Goal: Transaction & Acquisition: Purchase product/service

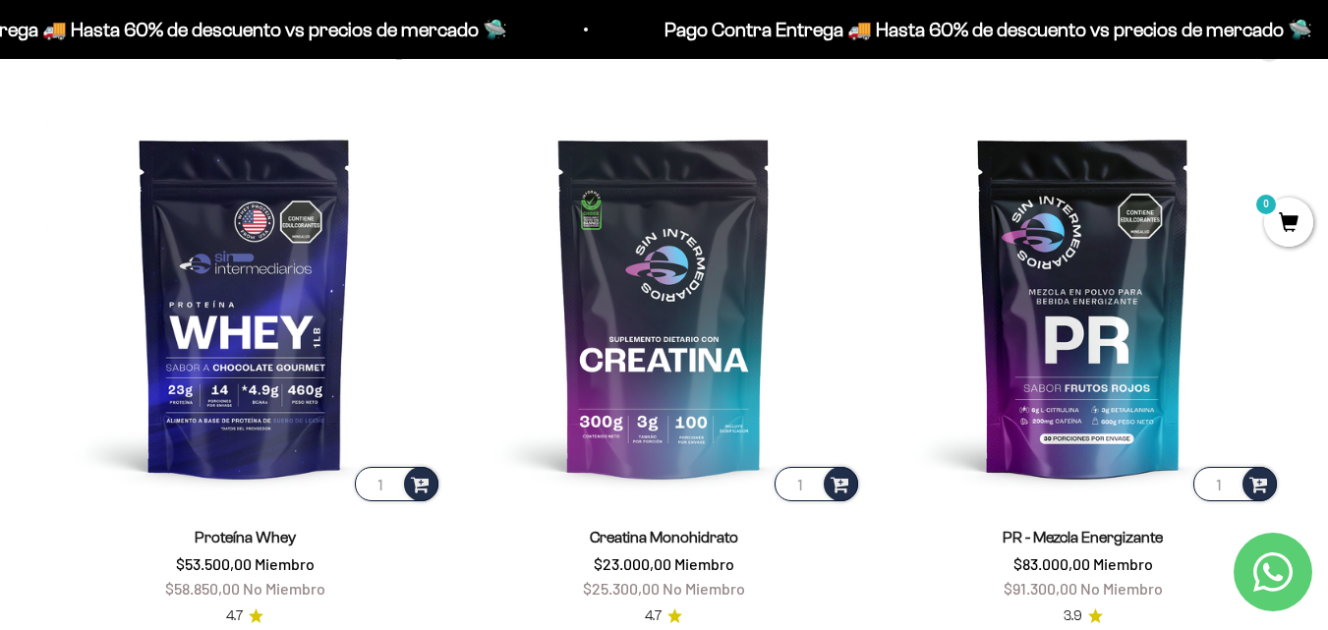
scroll to position [688, 0]
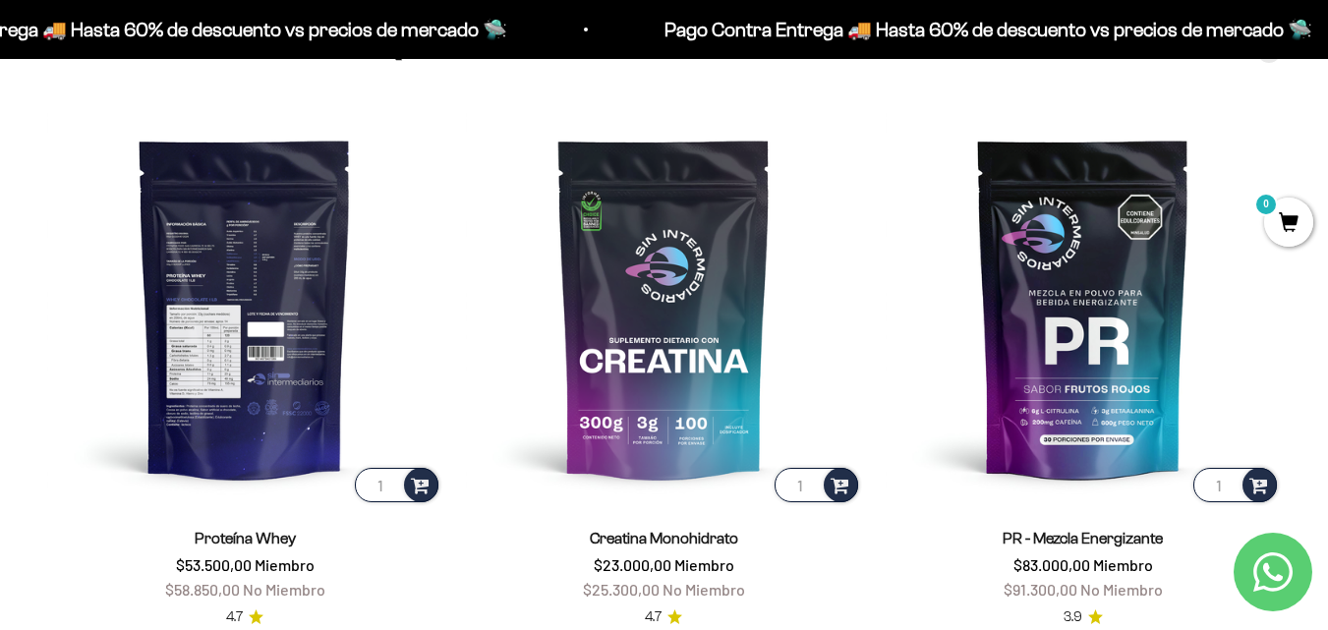
click at [234, 311] on img at bounding box center [244, 307] width 395 height 395
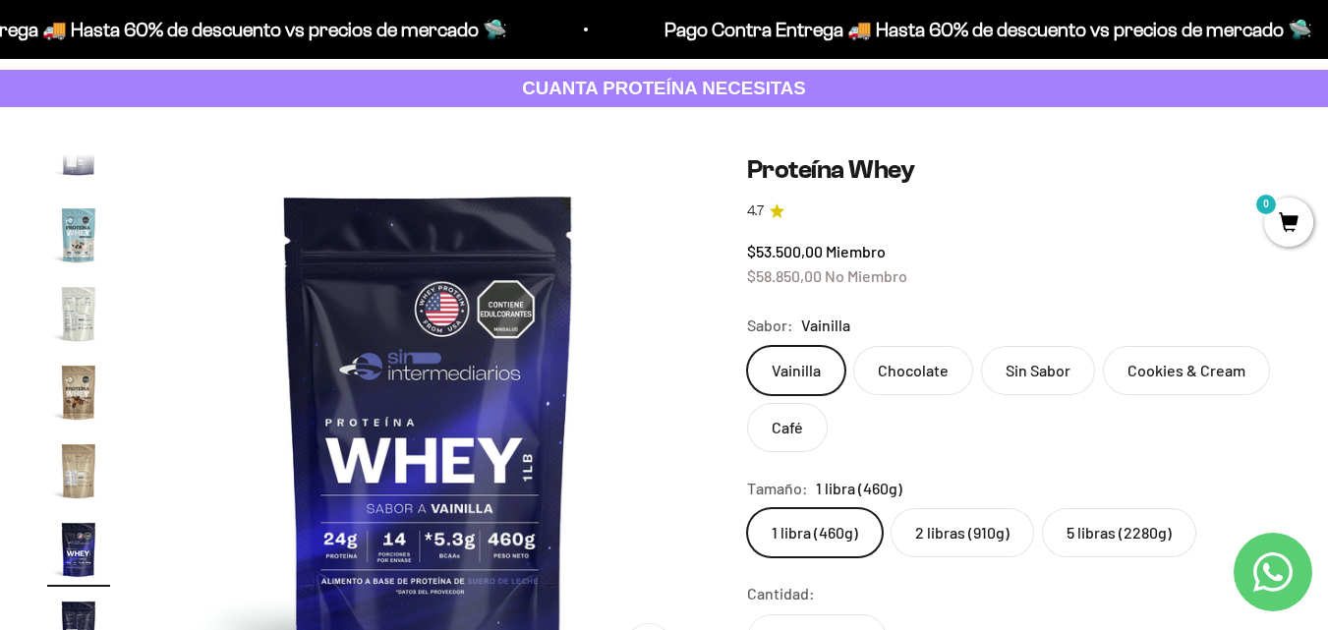
scroll to position [197, 0]
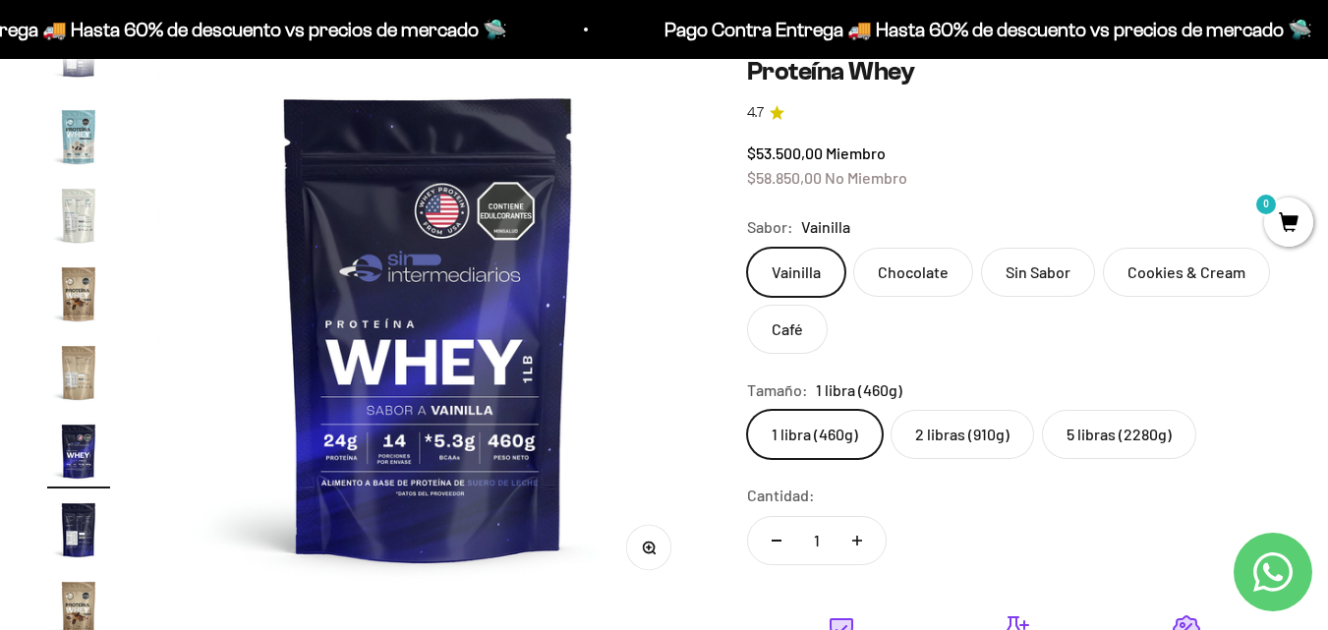
click at [986, 450] on label "2 libras (910g)" at bounding box center [961, 434] width 143 height 49
click at [747, 410] on input "2 libras (910g)" at bounding box center [746, 409] width 1 height 1
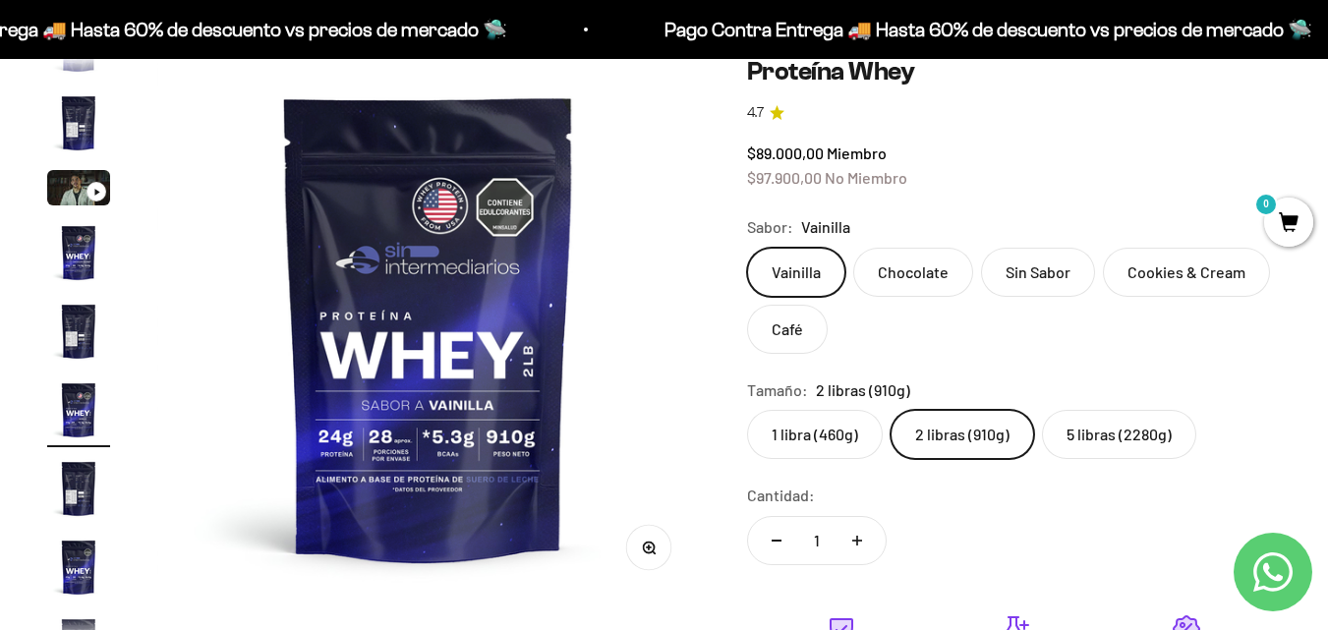
scroll to position [36, 0]
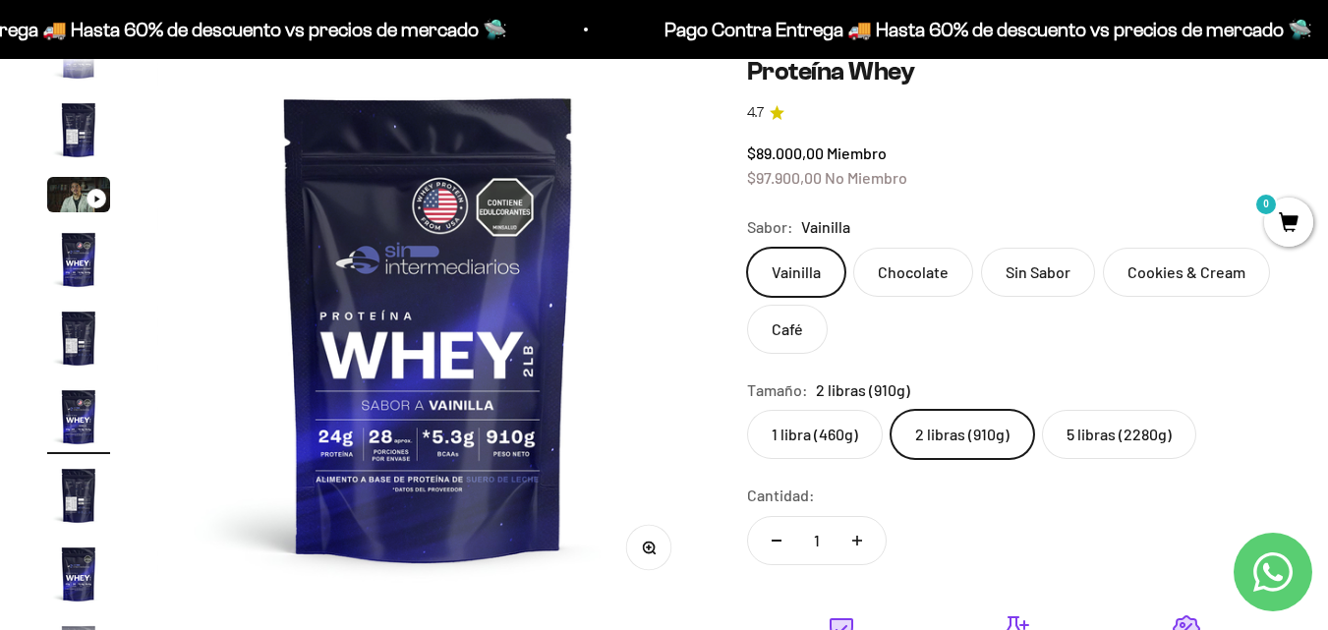
click at [1092, 426] on label "5 libras (2280g)" at bounding box center [1119, 434] width 154 height 49
click at [747, 410] on input "5 libras (2280g)" at bounding box center [746, 409] width 1 height 1
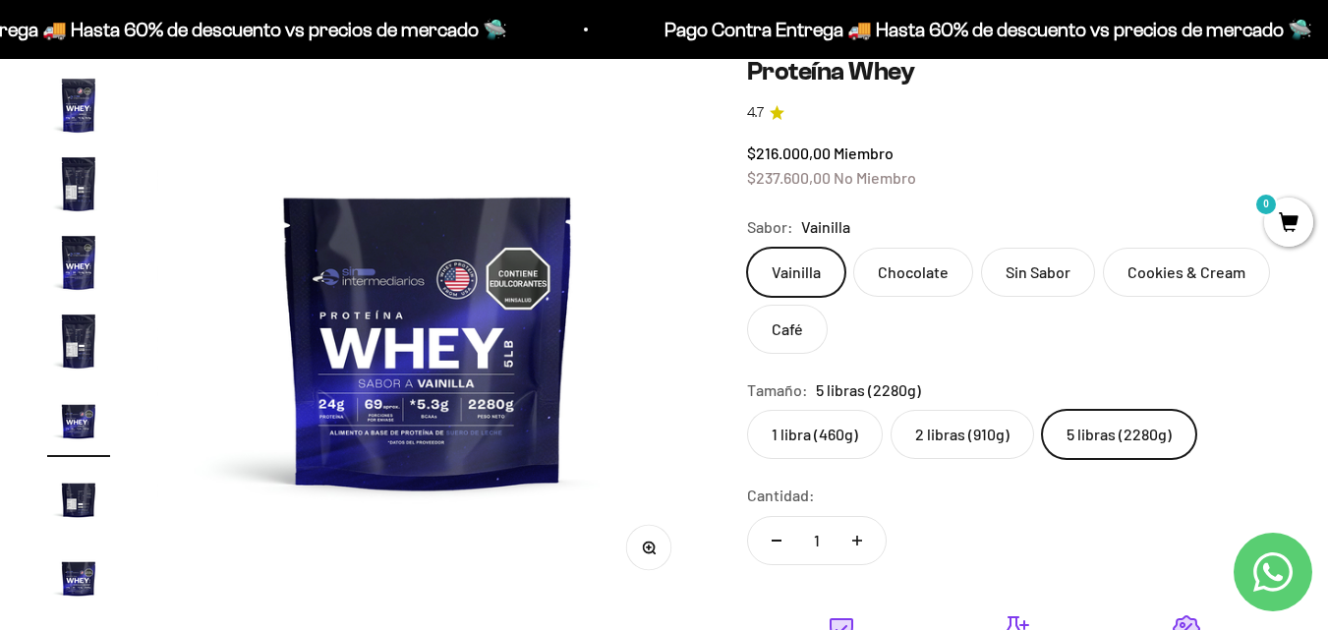
scroll to position [351, 0]
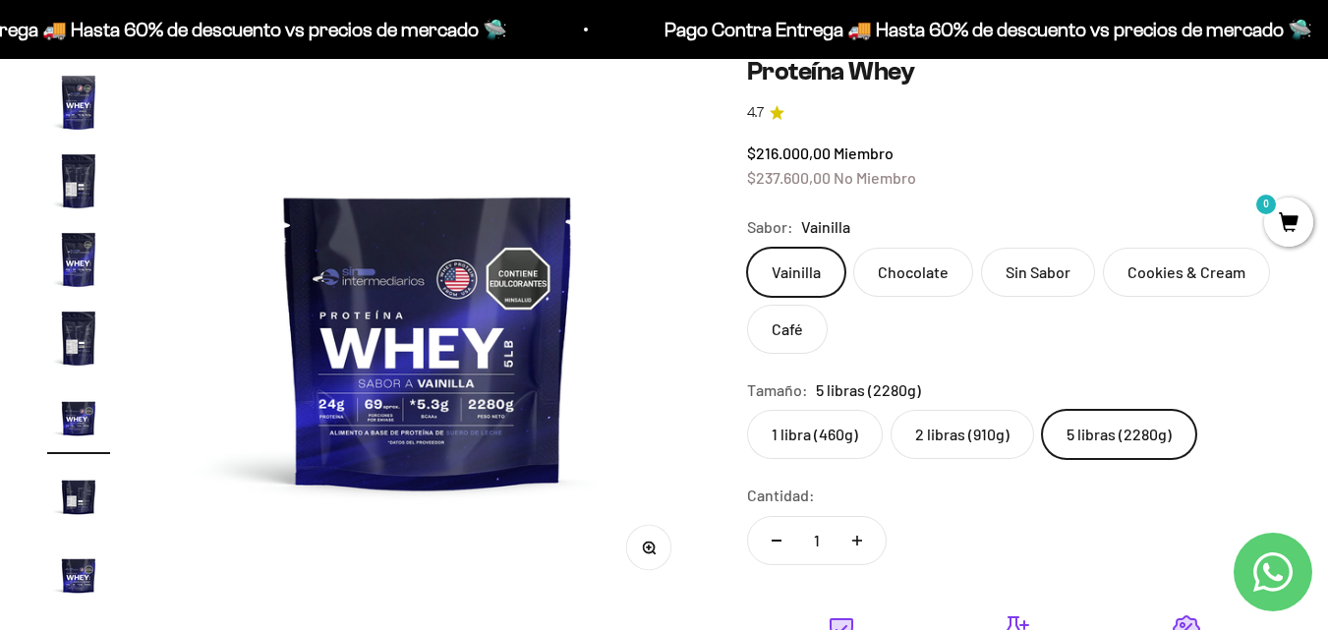
click at [1006, 432] on label "2 libras (910g)" at bounding box center [961, 434] width 143 height 49
click at [747, 410] on input "2 libras (910g)" at bounding box center [746, 409] width 1 height 1
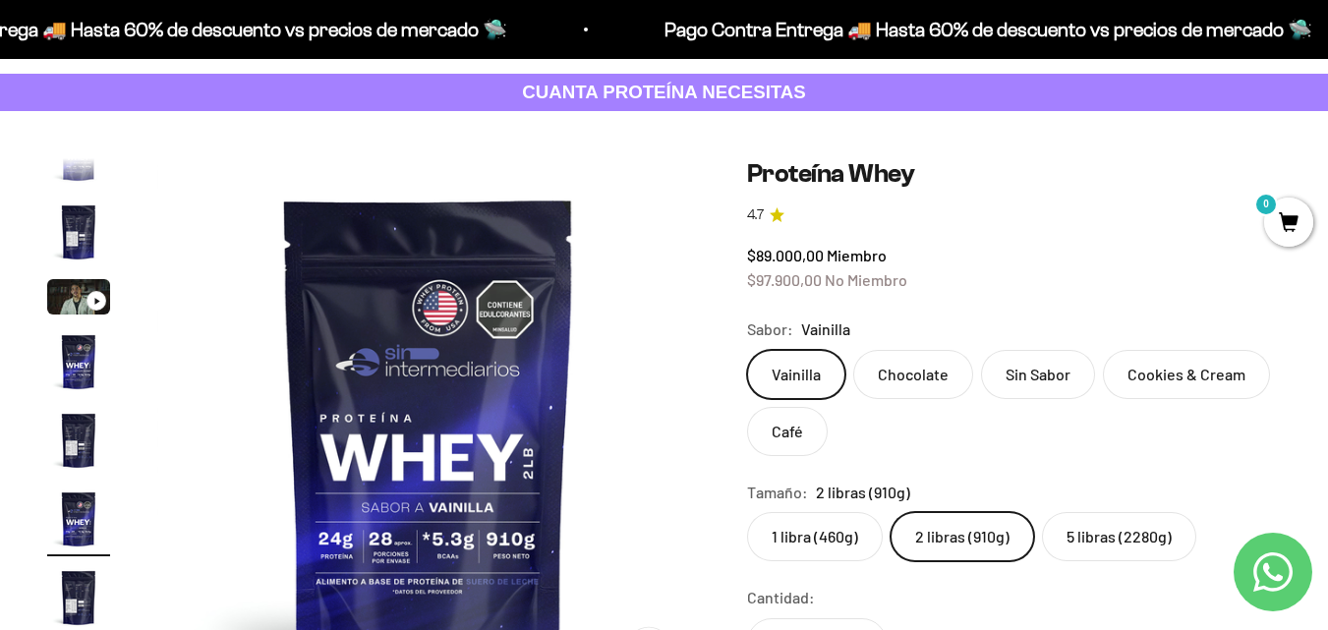
scroll to position [98, 0]
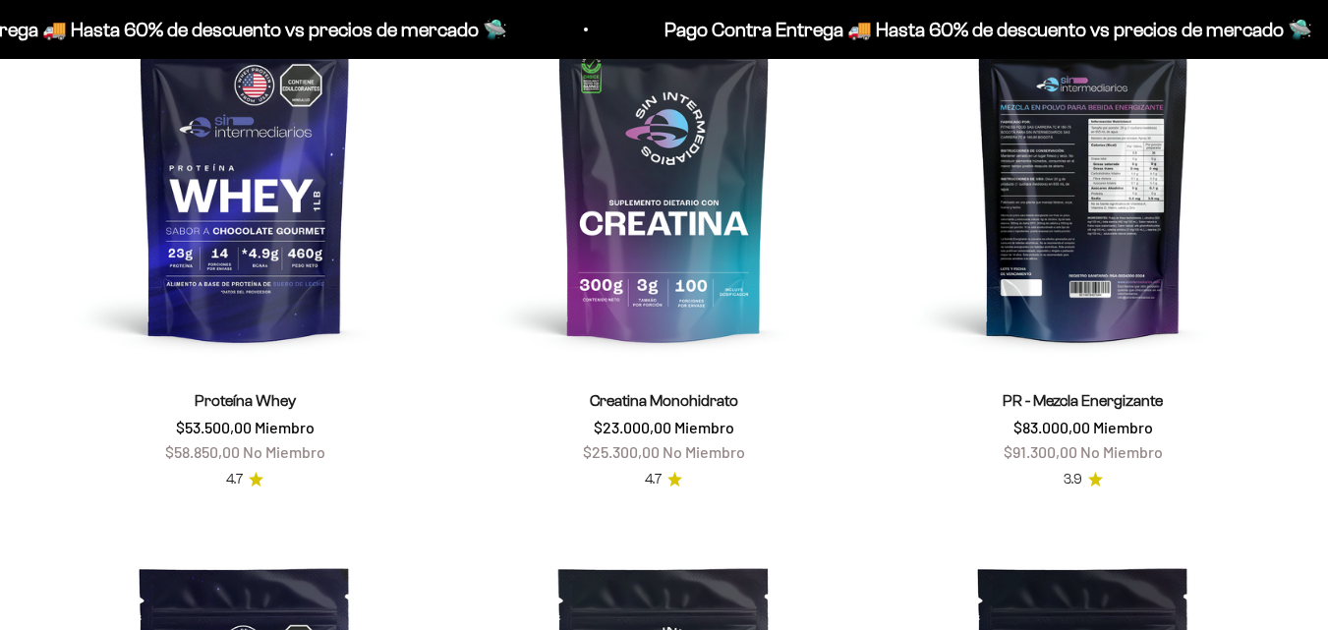
scroll to position [884, 0]
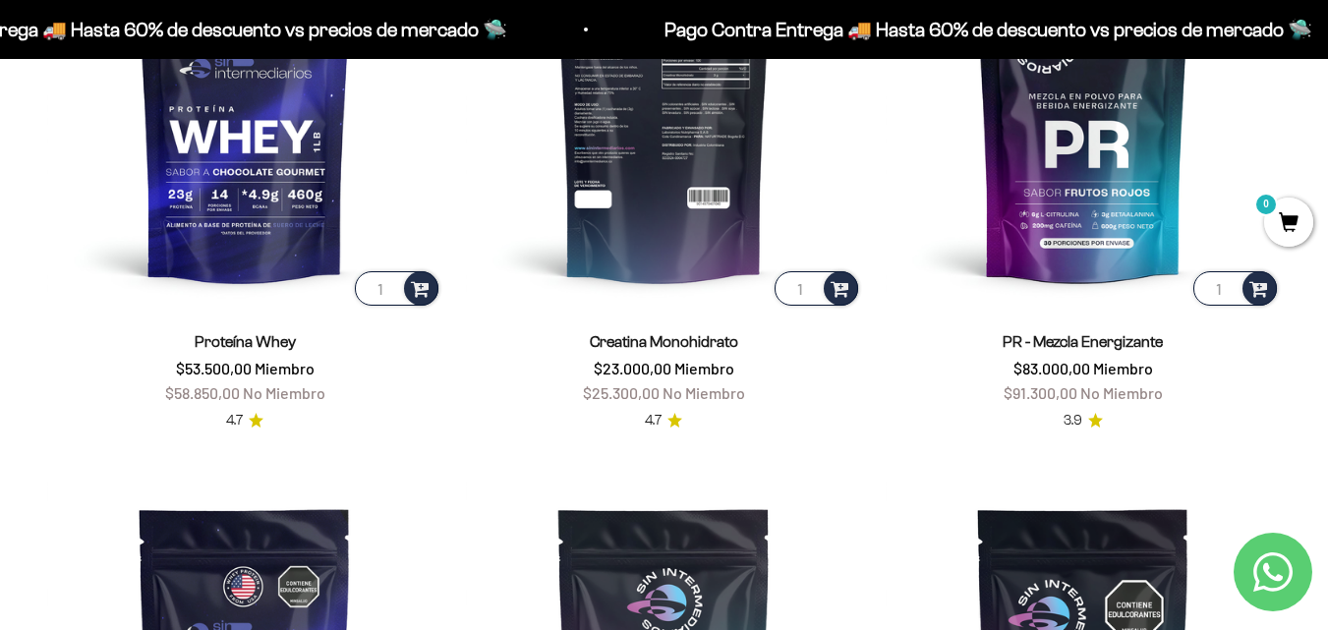
click at [639, 138] on img at bounding box center [663, 111] width 395 height 395
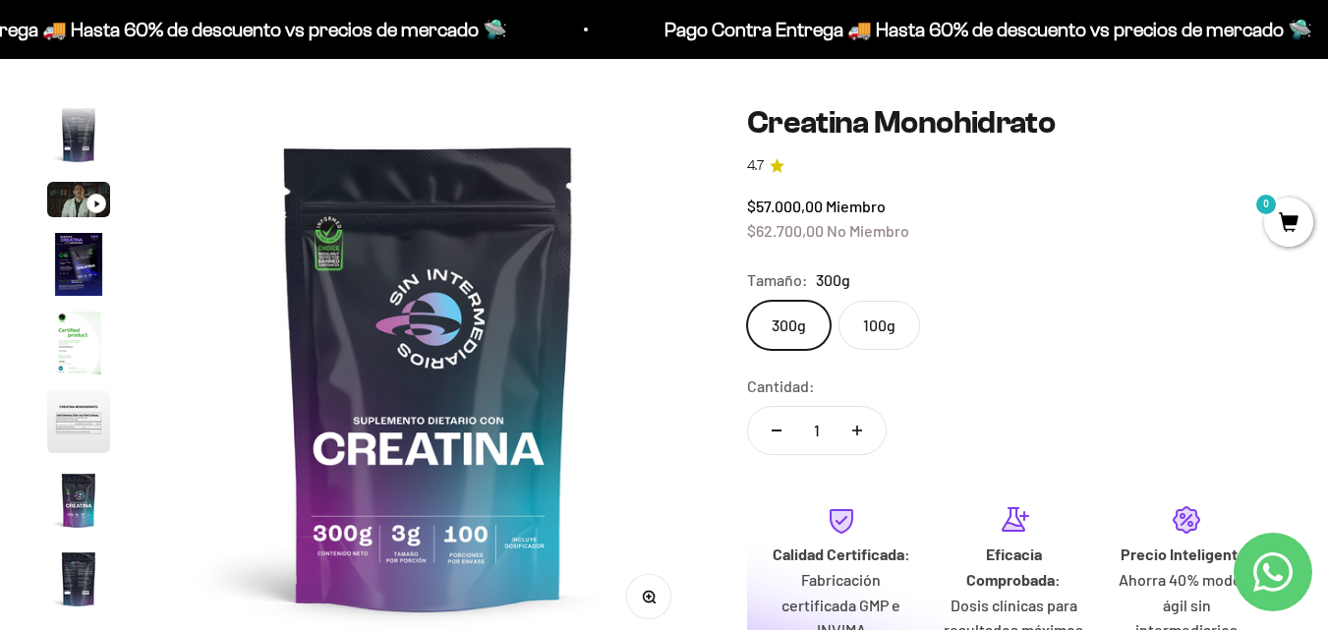
scroll to position [98, 0]
